Goal: Task Accomplishment & Management: Manage account settings

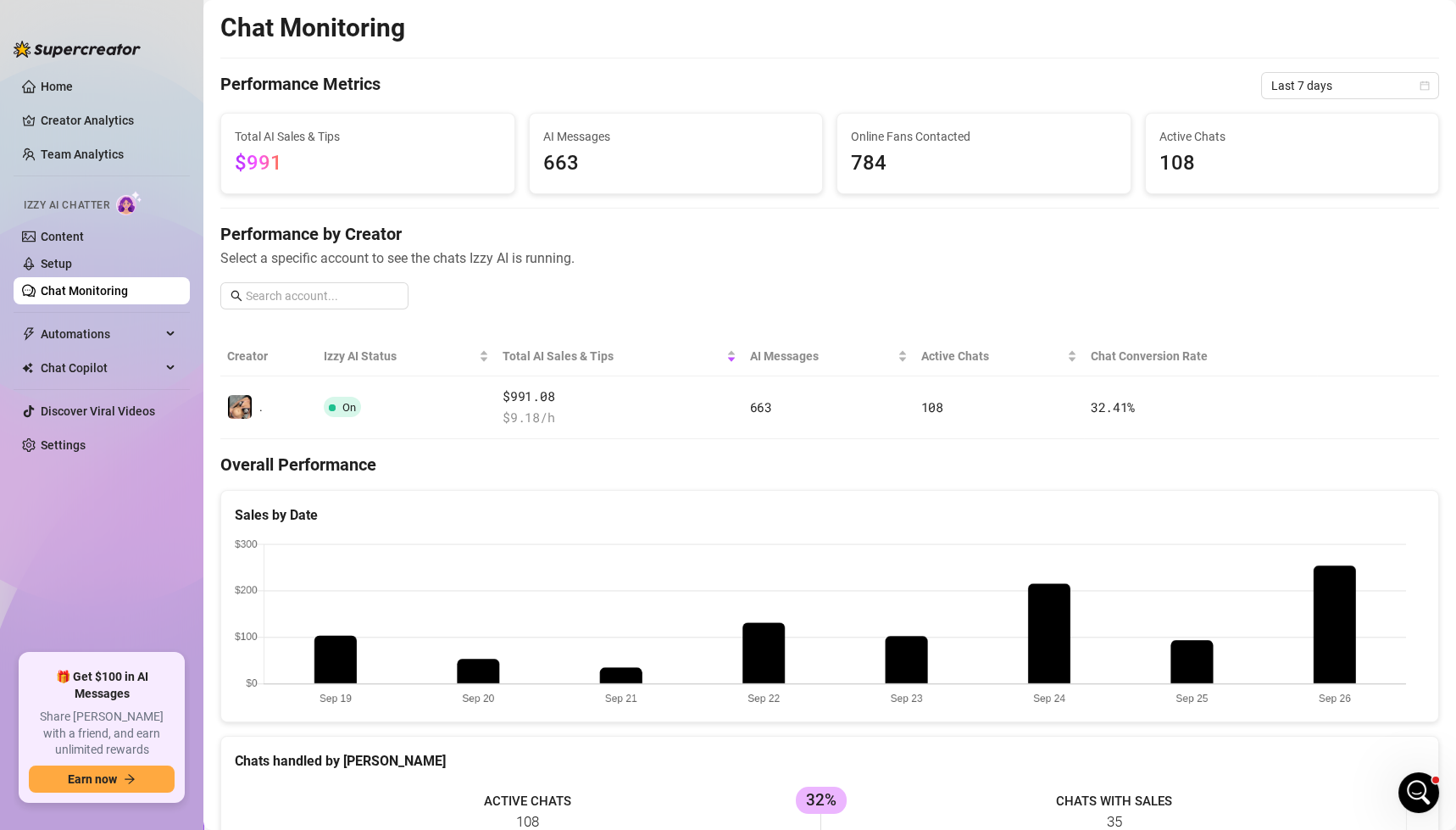
click at [56, 221] on div "Izzy AI Chatter" at bounding box center [100, 202] width 180 height 38
click at [57, 268] on link "Setup" at bounding box center [56, 263] width 31 height 14
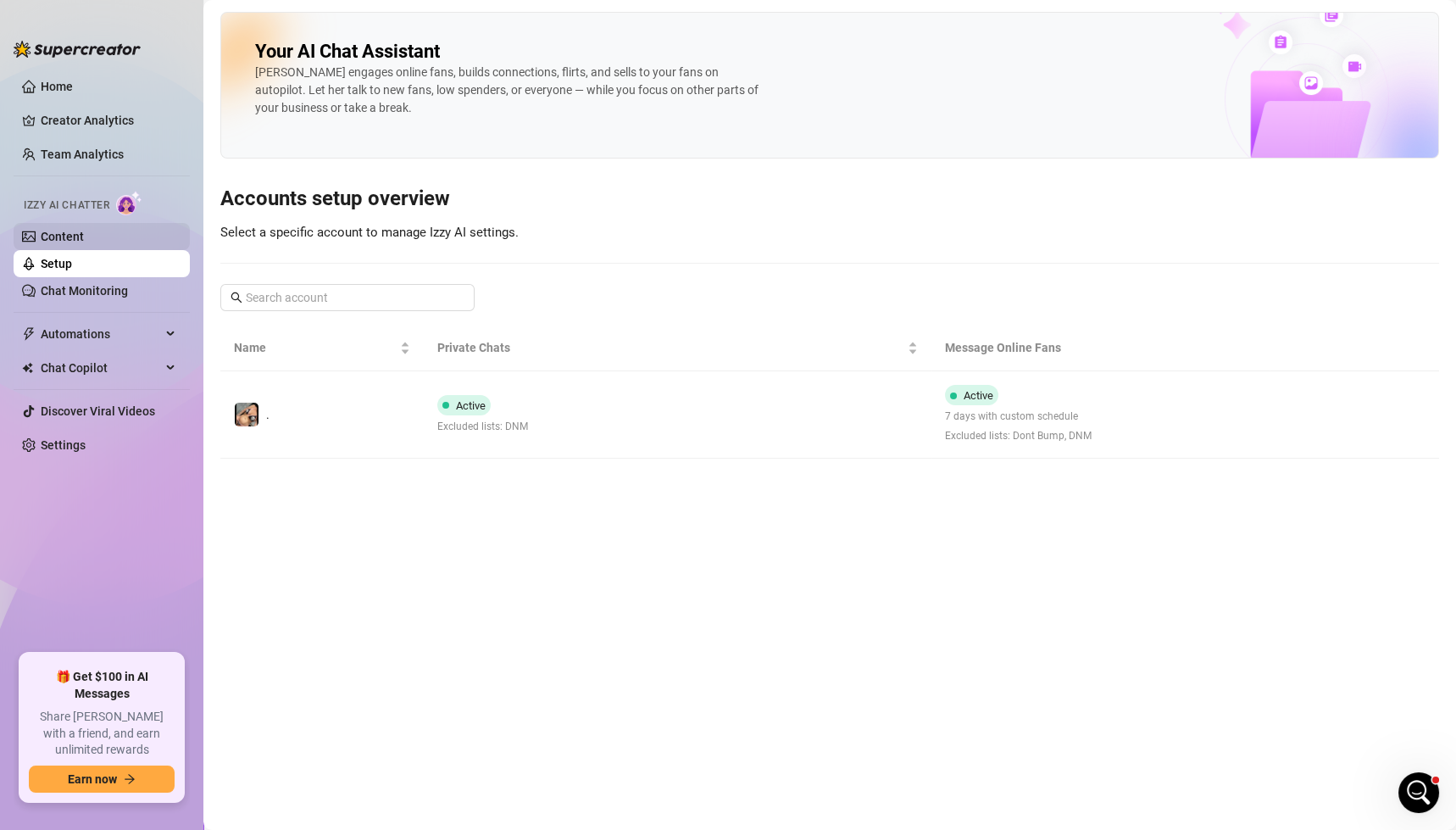
click at [68, 230] on link "Content" at bounding box center [62, 236] width 43 height 14
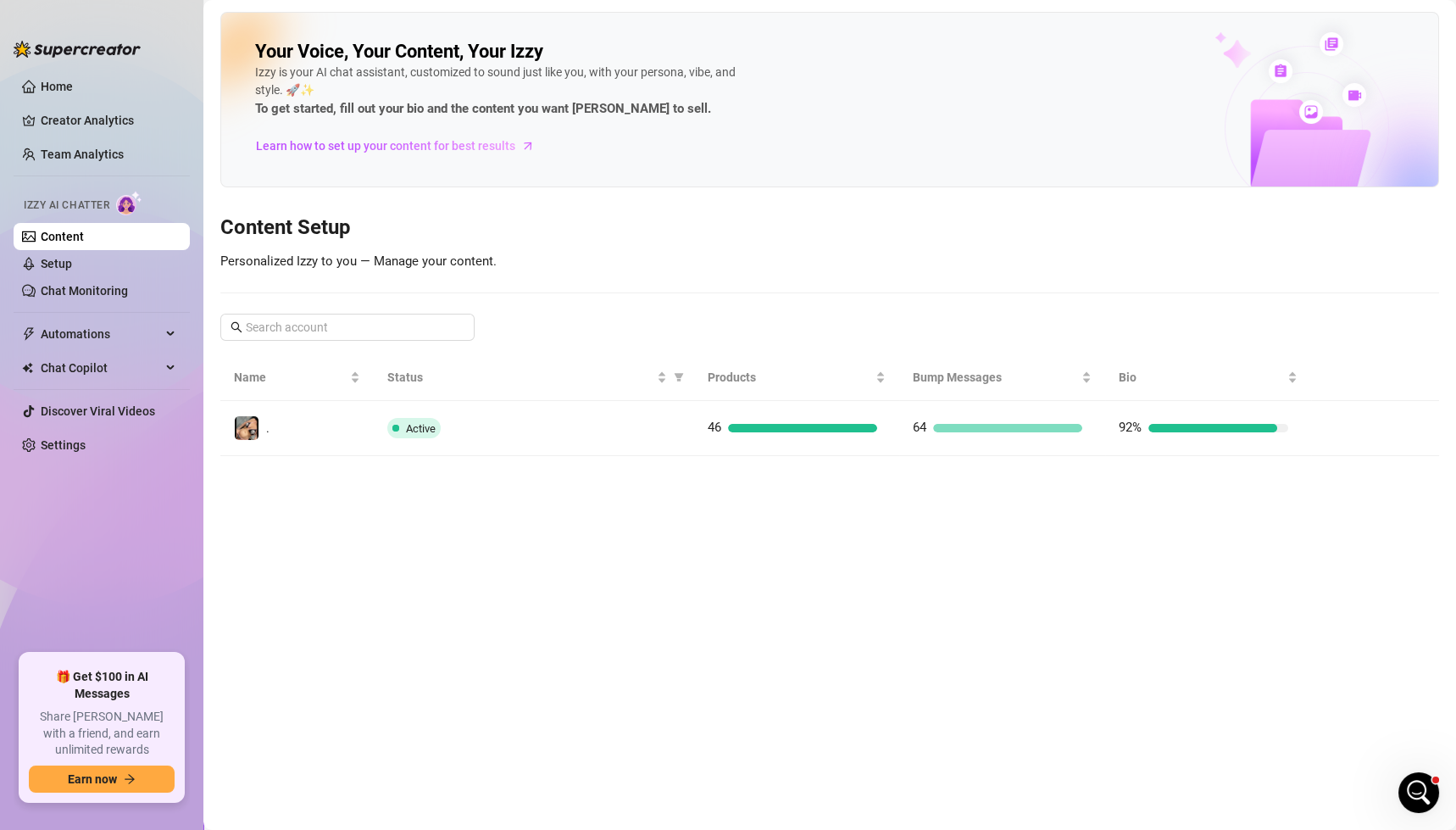
drag, startPoint x: 66, startPoint y: 291, endPoint x: 208, endPoint y: 269, distance: 143.7
click at [67, 291] on link "Chat Monitoring" at bounding box center [84, 290] width 88 height 14
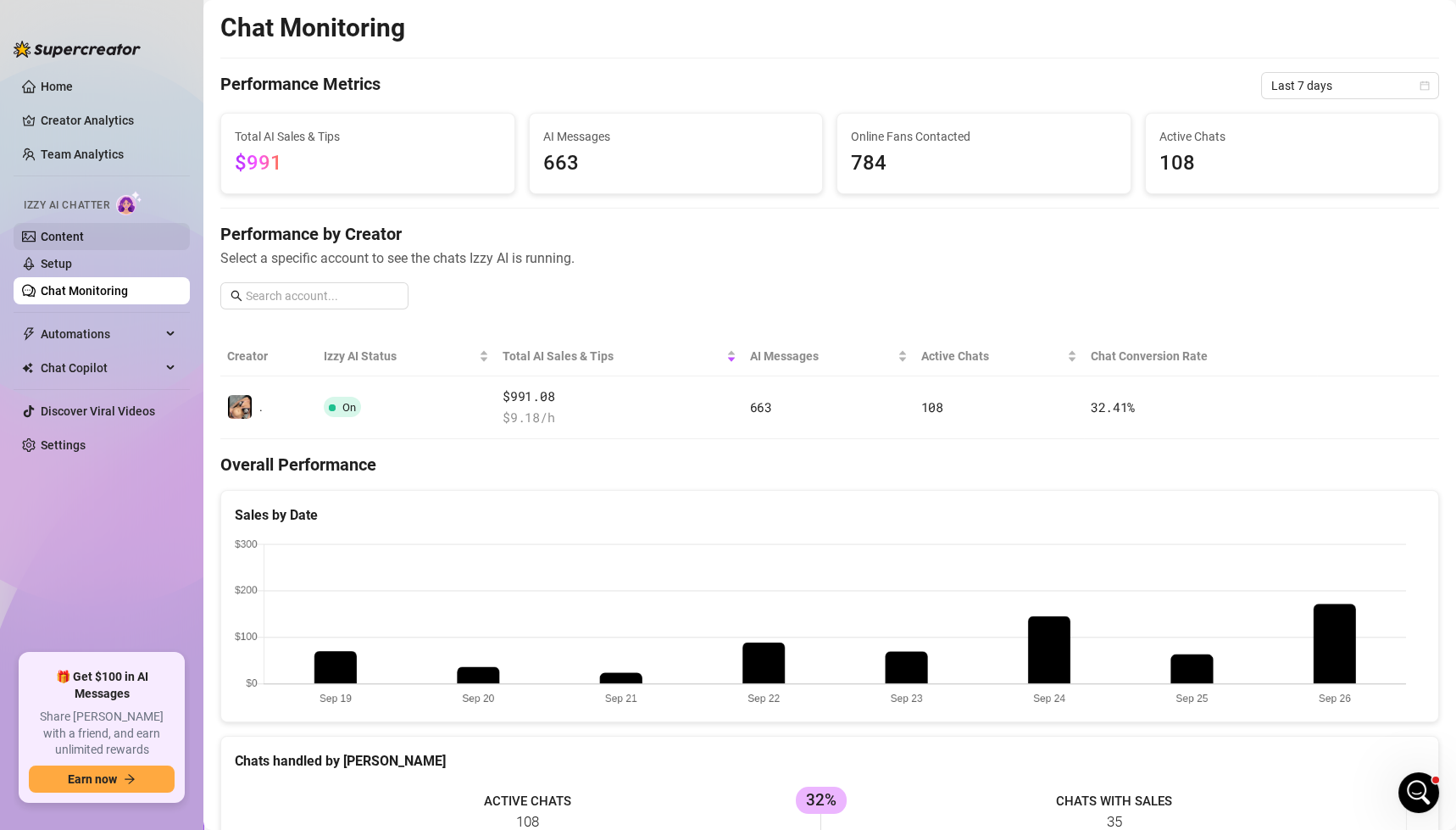
click at [64, 234] on link "Content" at bounding box center [62, 236] width 43 height 14
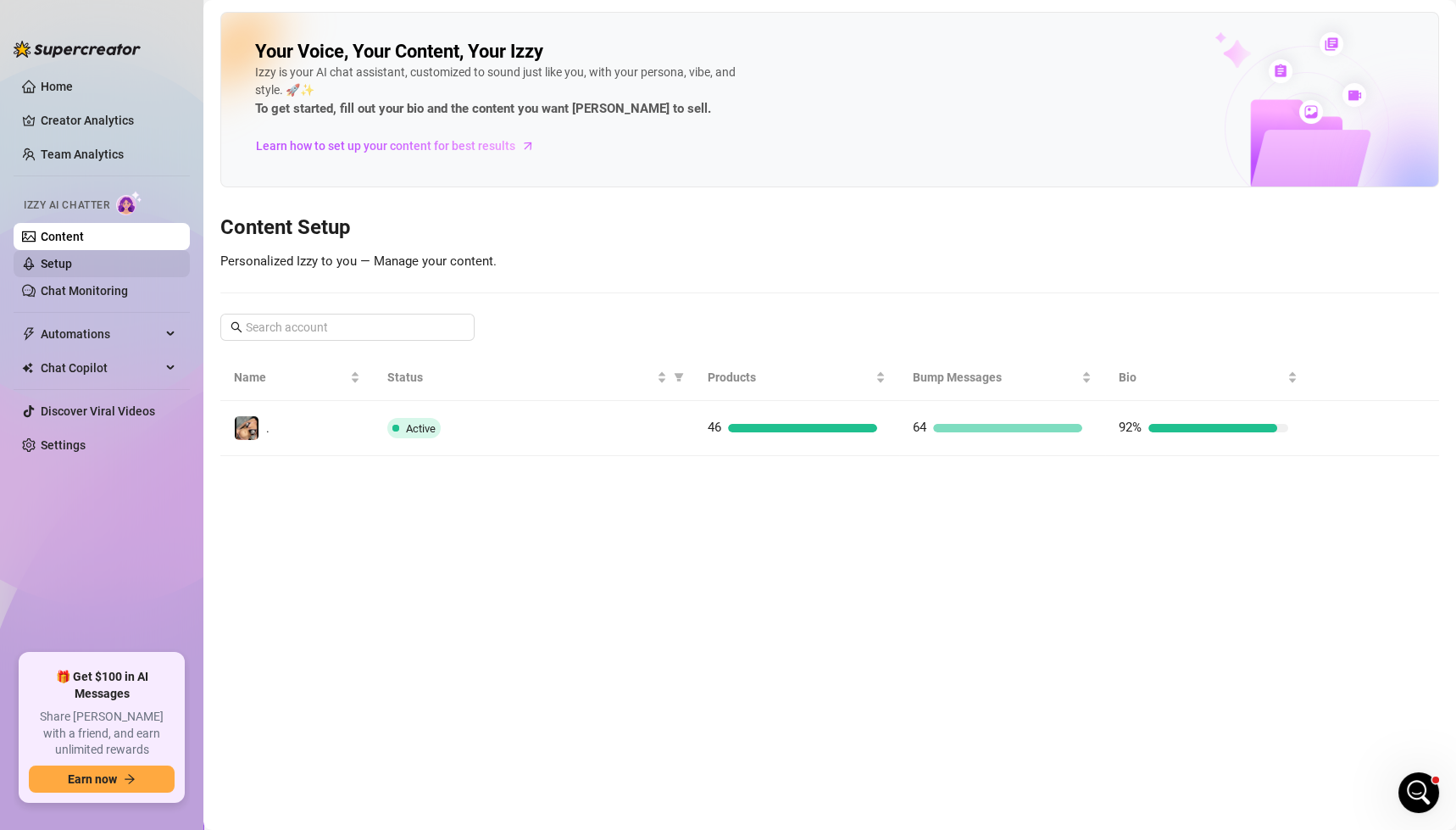
click at [65, 266] on link "Setup" at bounding box center [56, 263] width 31 height 14
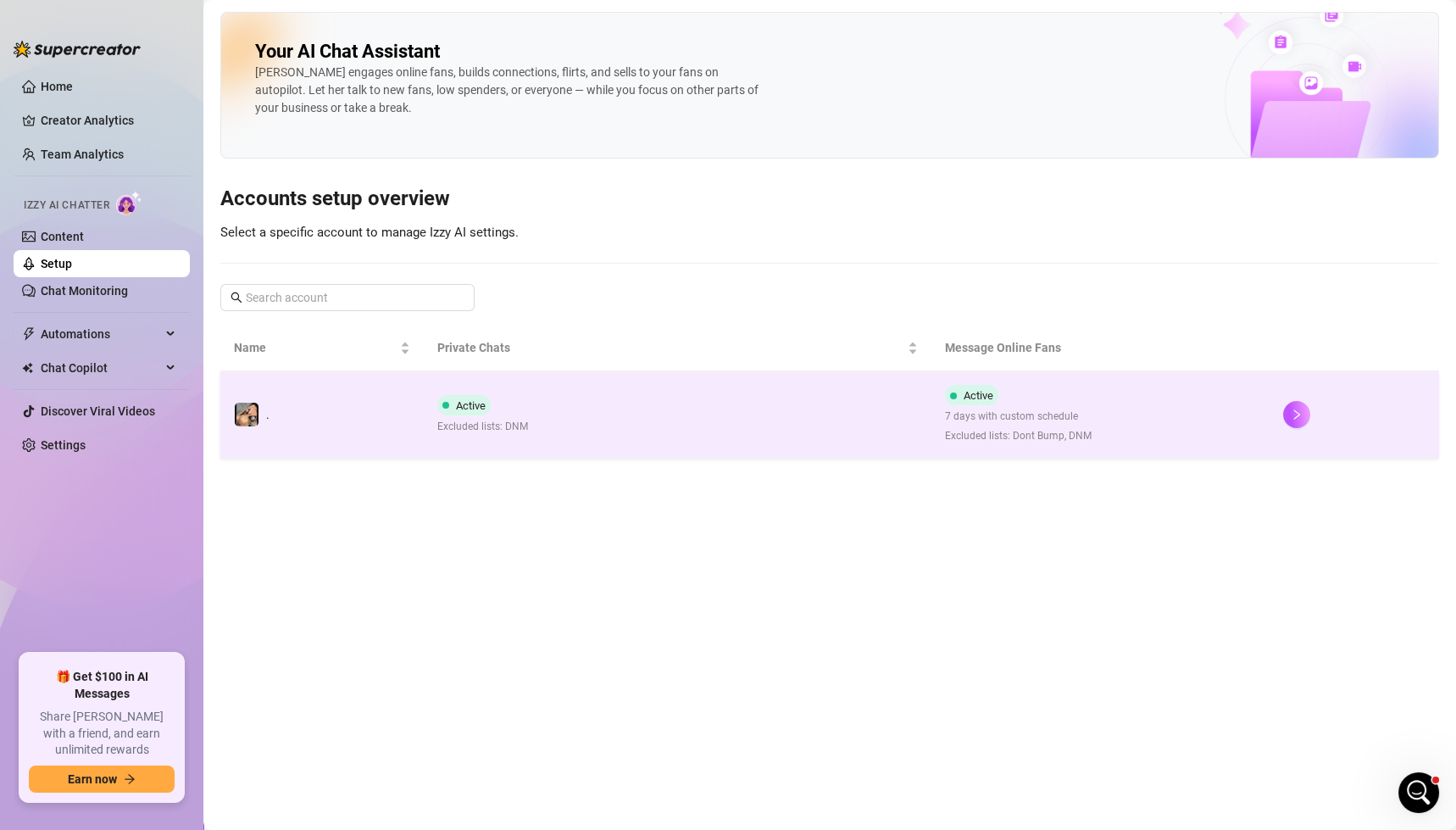
click at [1254, 404] on td "Active 7 days with custom schedule Excluded lists: Dont Bump, DNM" at bounding box center [1100, 414] width 338 height 88
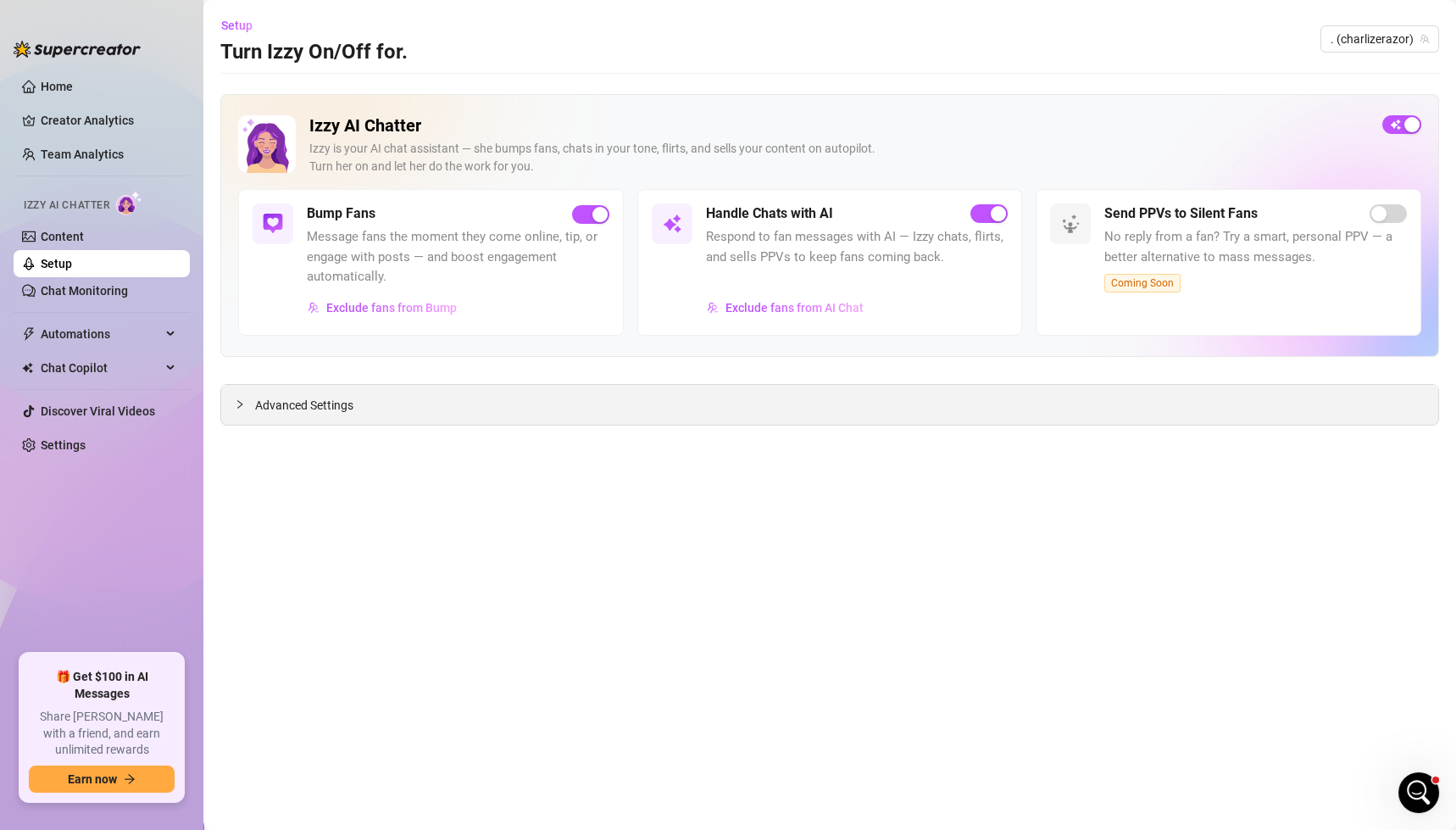
drag, startPoint x: 315, startPoint y: 404, endPoint x: 337, endPoint y: 410, distance: 22.8
click at [316, 405] on span "Advanced Settings" at bounding box center [304, 405] width 99 height 18
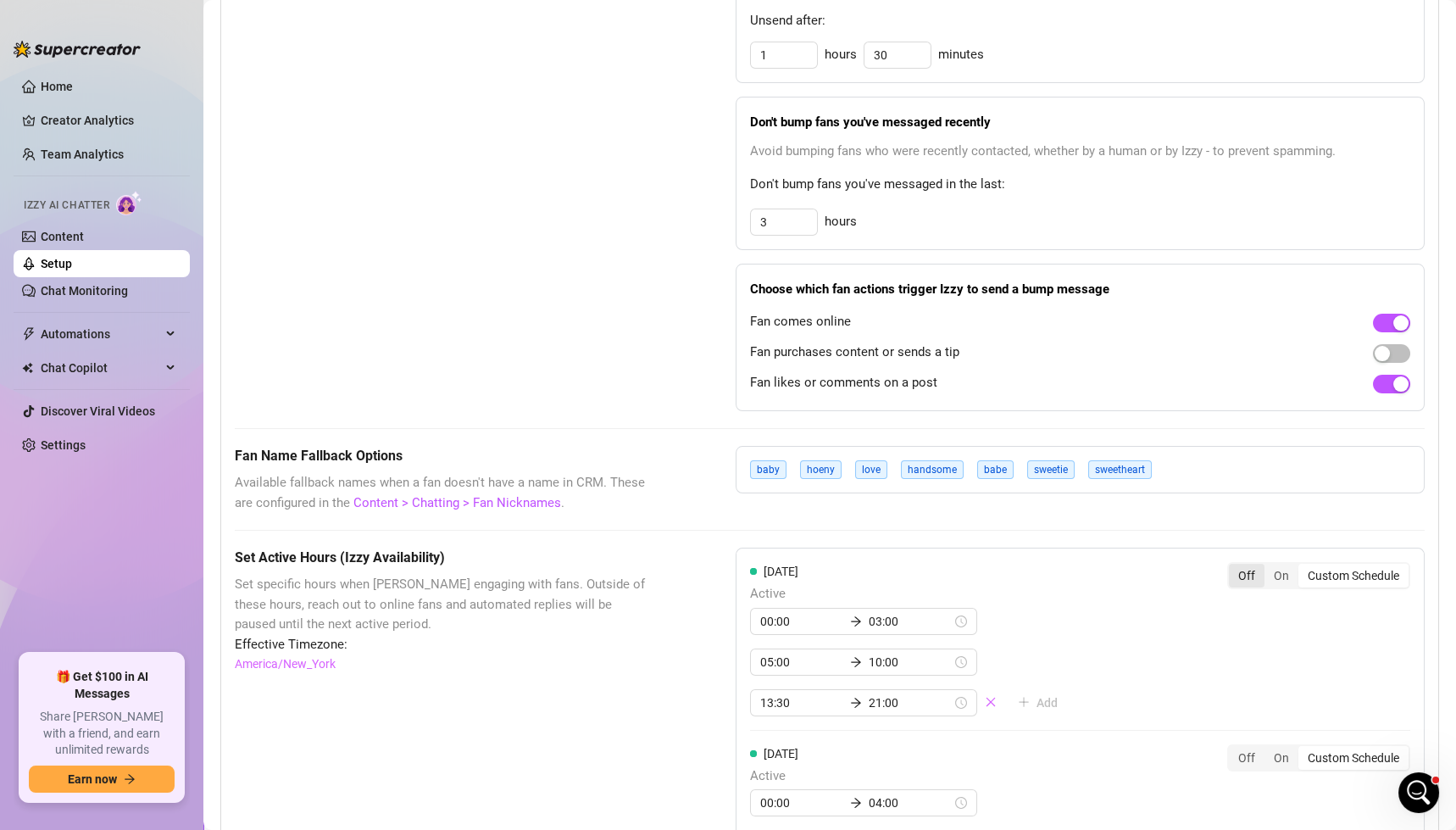
scroll to position [963, 0]
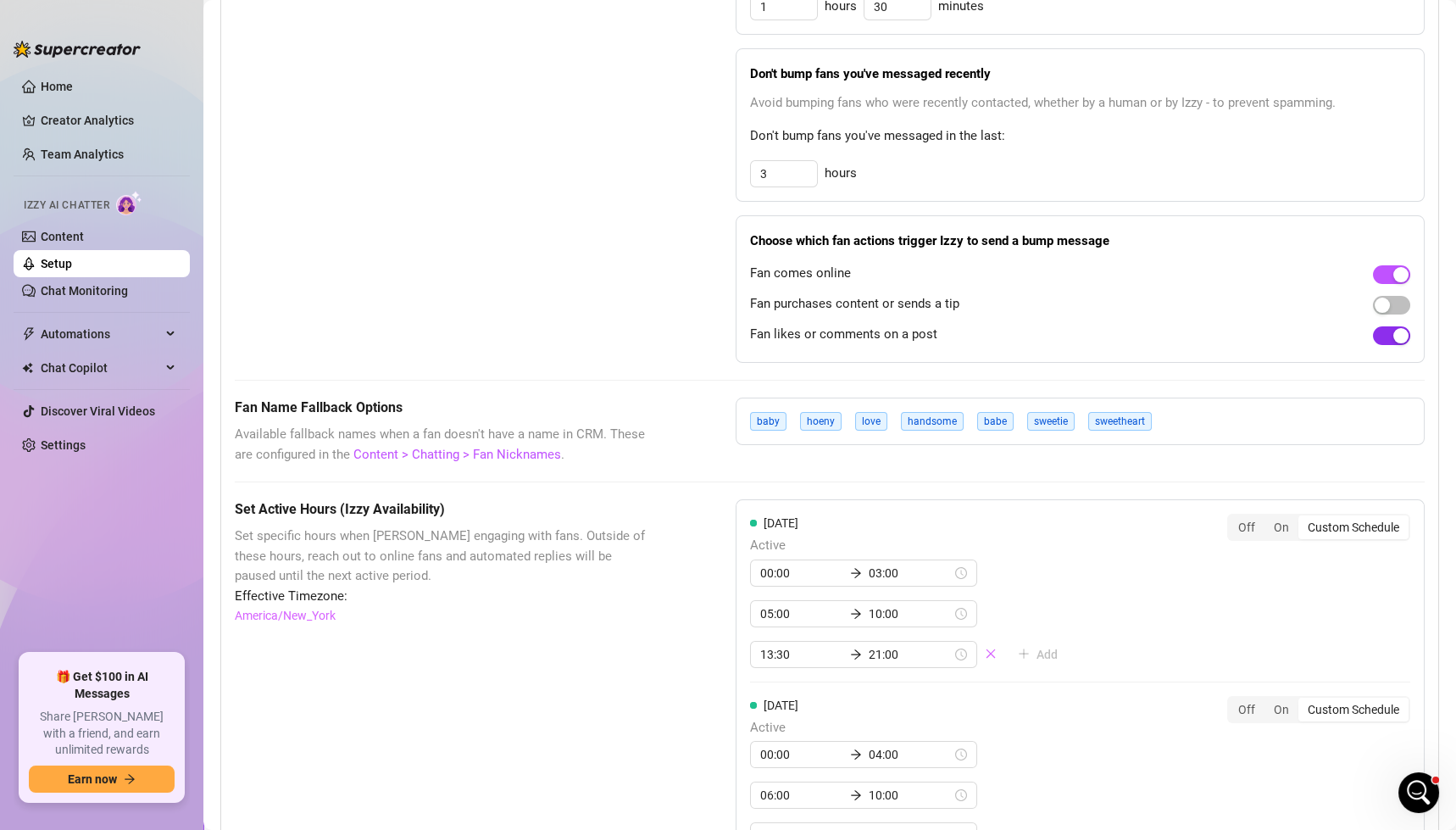
click at [1393, 330] on div "button" at bounding box center [1401, 336] width 16 height 16
